Goal: Task Accomplishment & Management: Use online tool/utility

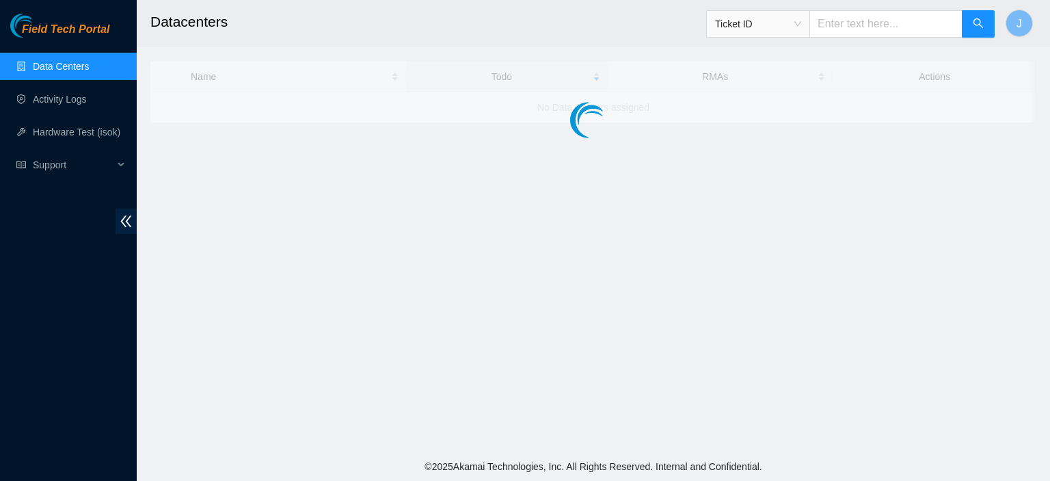
click link "3"
click link "B-V-5TS0QR1"
click link "[TECHNICAL_ID] is not safe to work on. Please contact NIE to determine whether …"
drag, startPoint x: 875, startPoint y: 21, endPoint x: 797, endPoint y: 31, distance: 78.6
click div "TODOs - Description - B-V-5TS0QR1"
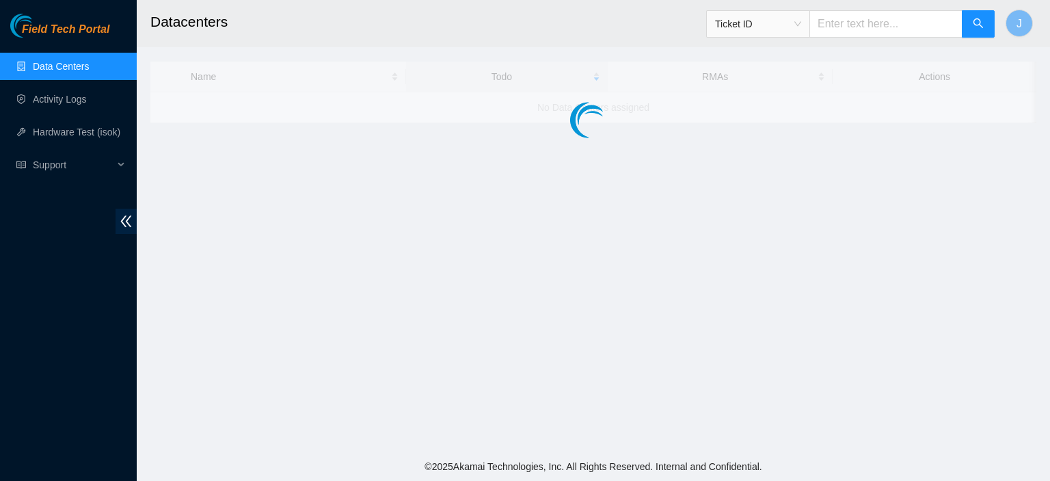
copy div "B-V-5TS0QR1"
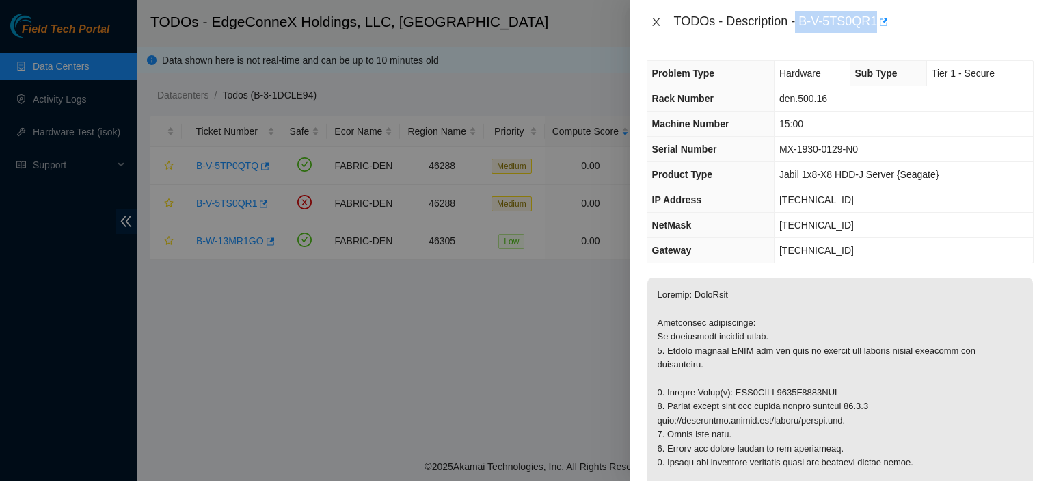
click at [654, 20] on icon "close" at bounding box center [656, 22] width 8 height 8
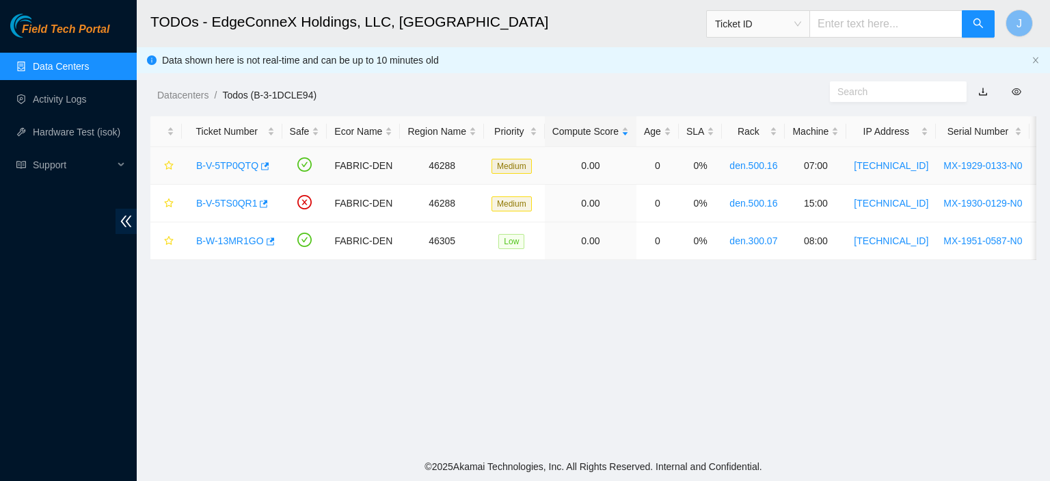
click at [221, 162] on link "B-V-5TP0QTQ" at bounding box center [227, 165] width 62 height 11
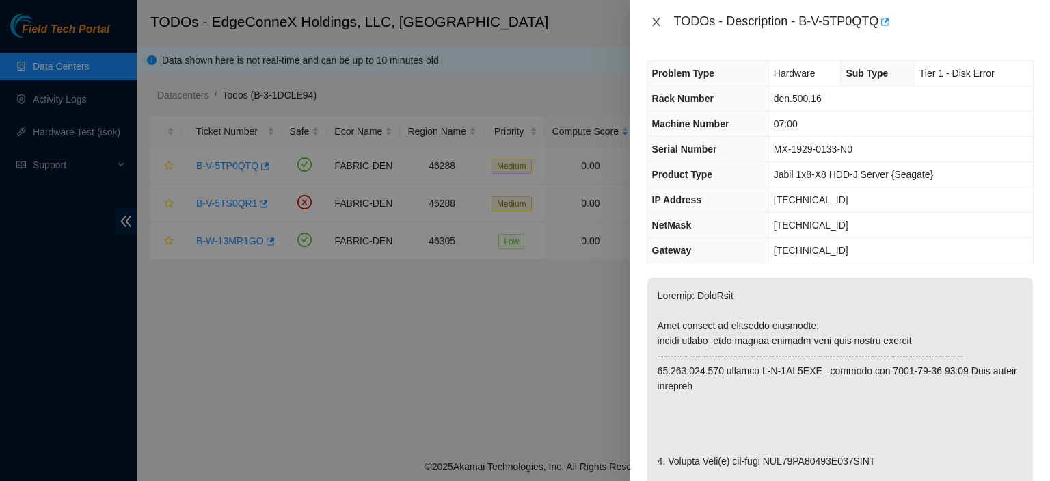
click at [659, 19] on icon "close" at bounding box center [656, 21] width 11 height 11
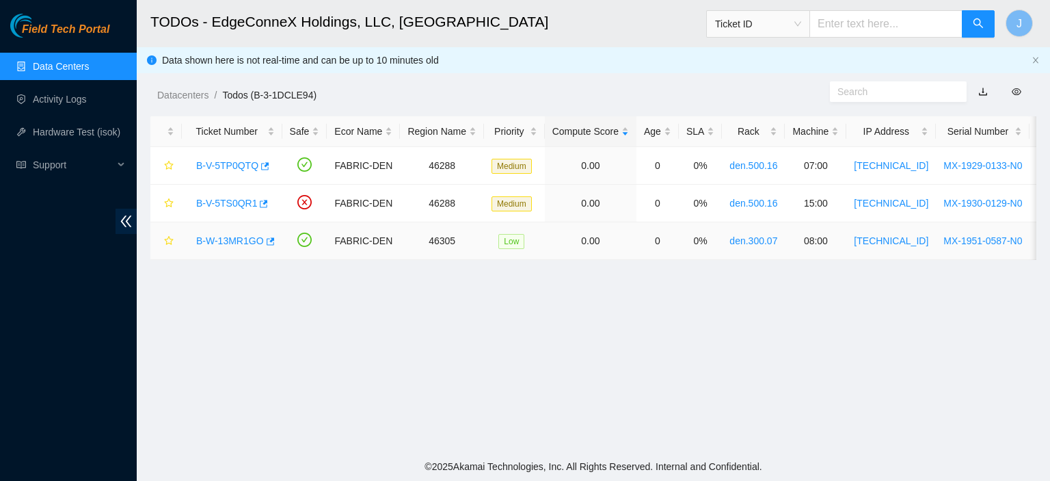
click at [226, 239] on link "B-W-13MR1GO" at bounding box center [230, 240] width 68 height 11
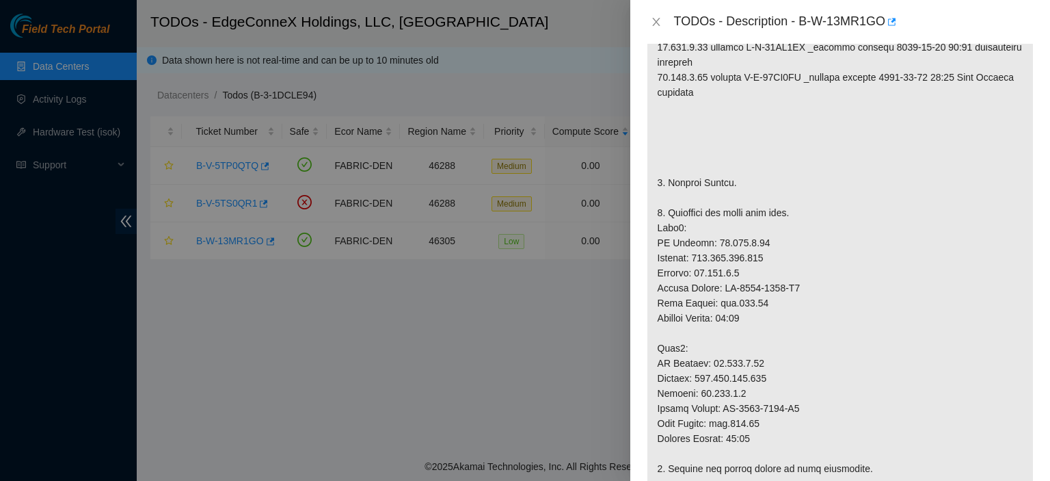
scroll to position [328, 0]
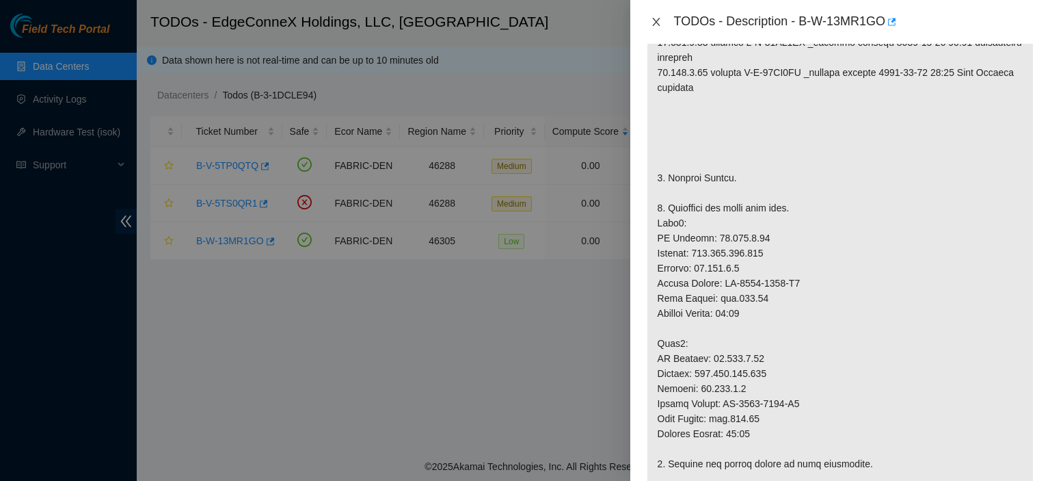
click at [658, 19] on icon "close" at bounding box center [656, 22] width 8 height 8
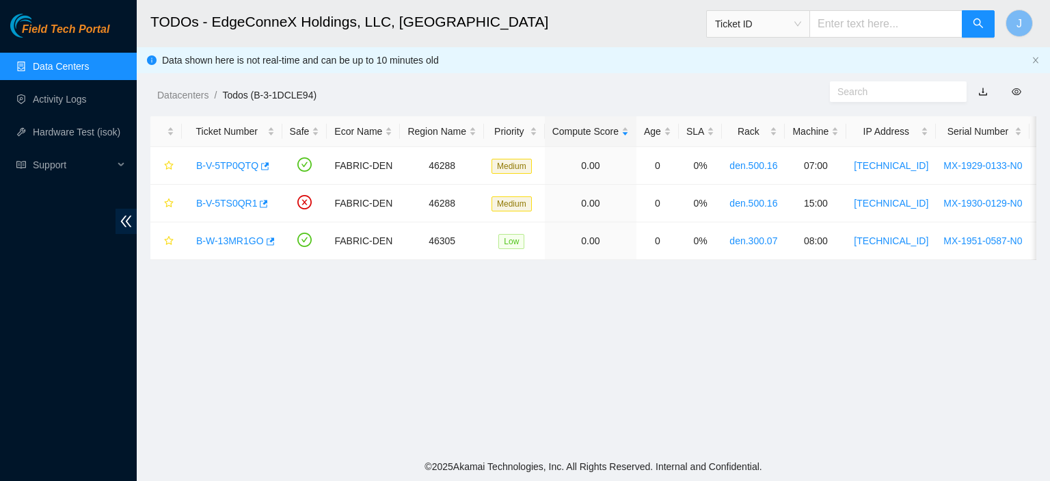
scroll to position [348, 0]
